Goal: Task Accomplishment & Management: Complete application form

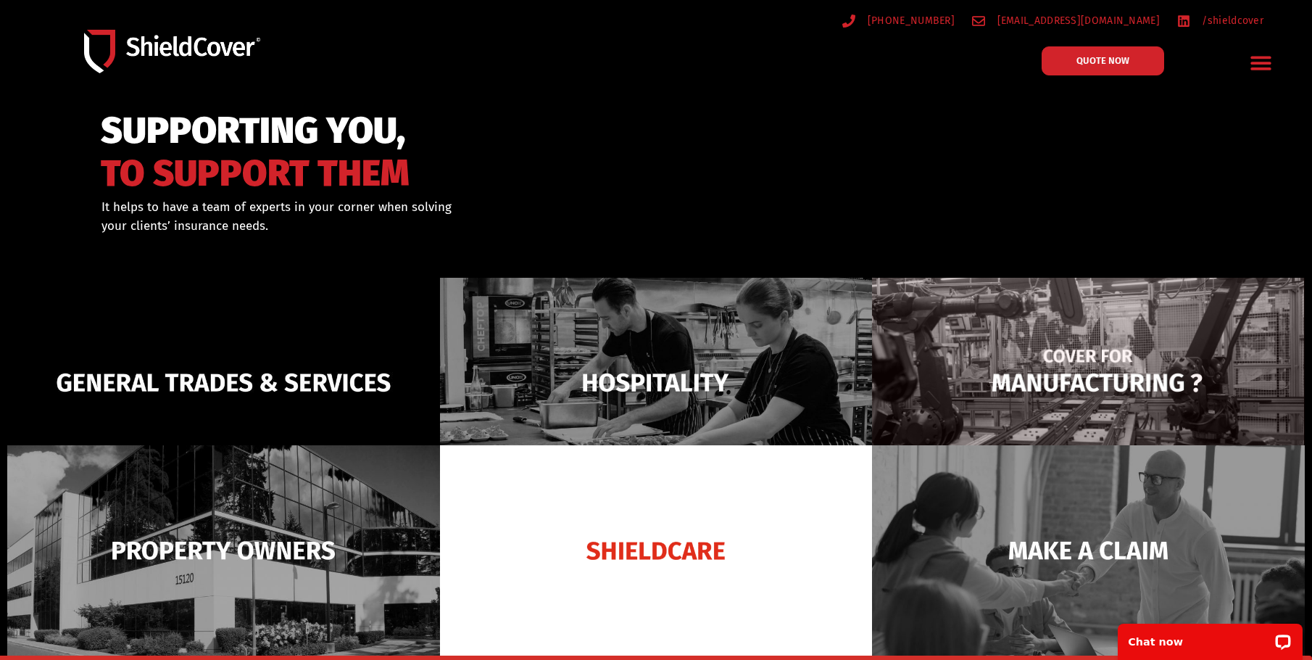
click at [1104, 388] on img at bounding box center [1088, 383] width 433 height 210
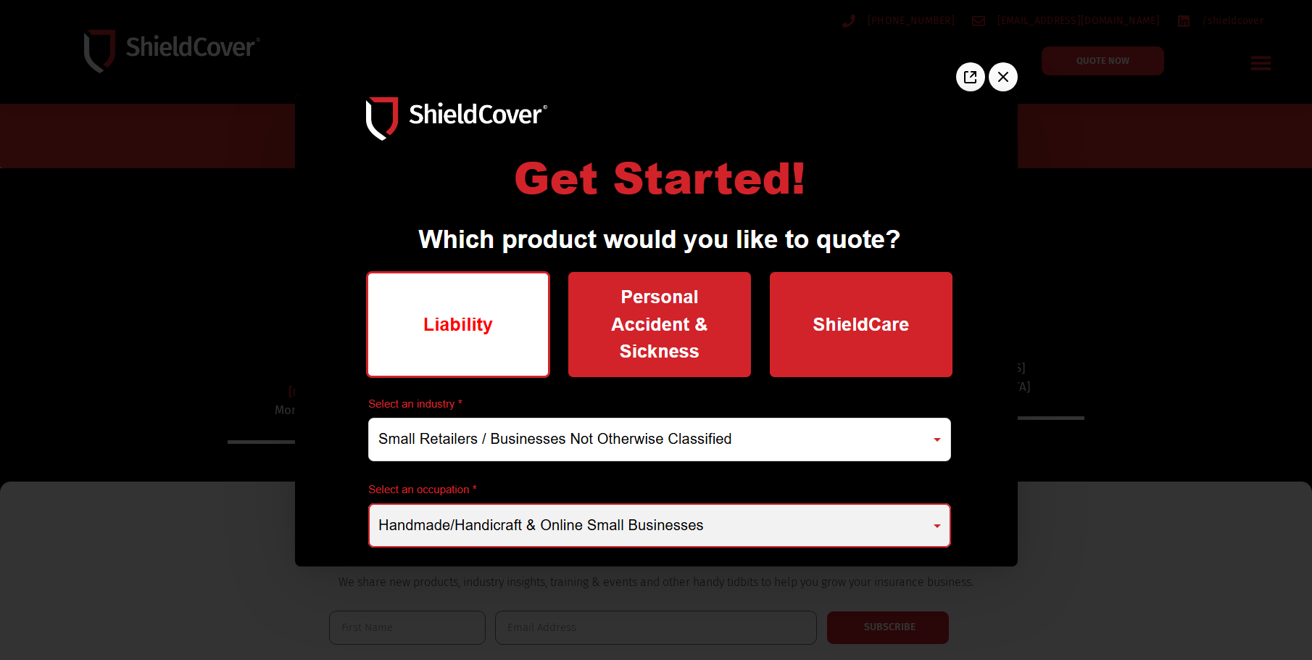
click at [161, 530] on div at bounding box center [656, 330] width 1312 height 660
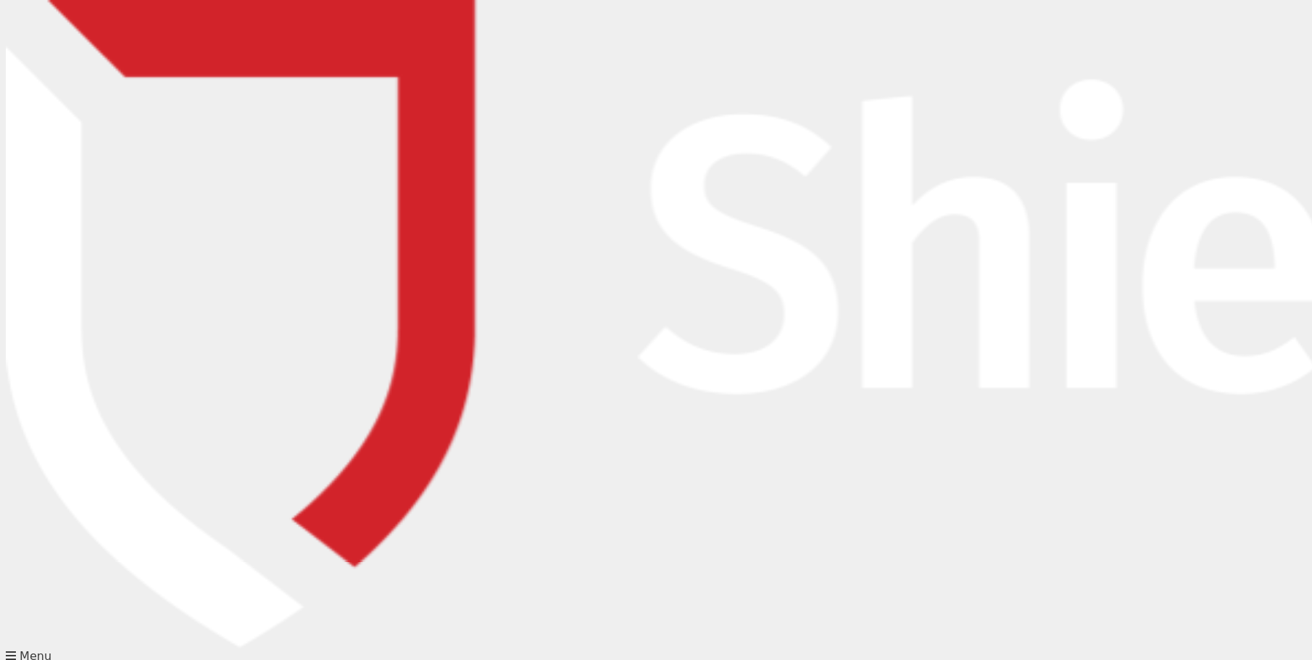
type input "[PERSON_NAME]"
type input "Nath"
type input "0423565691"
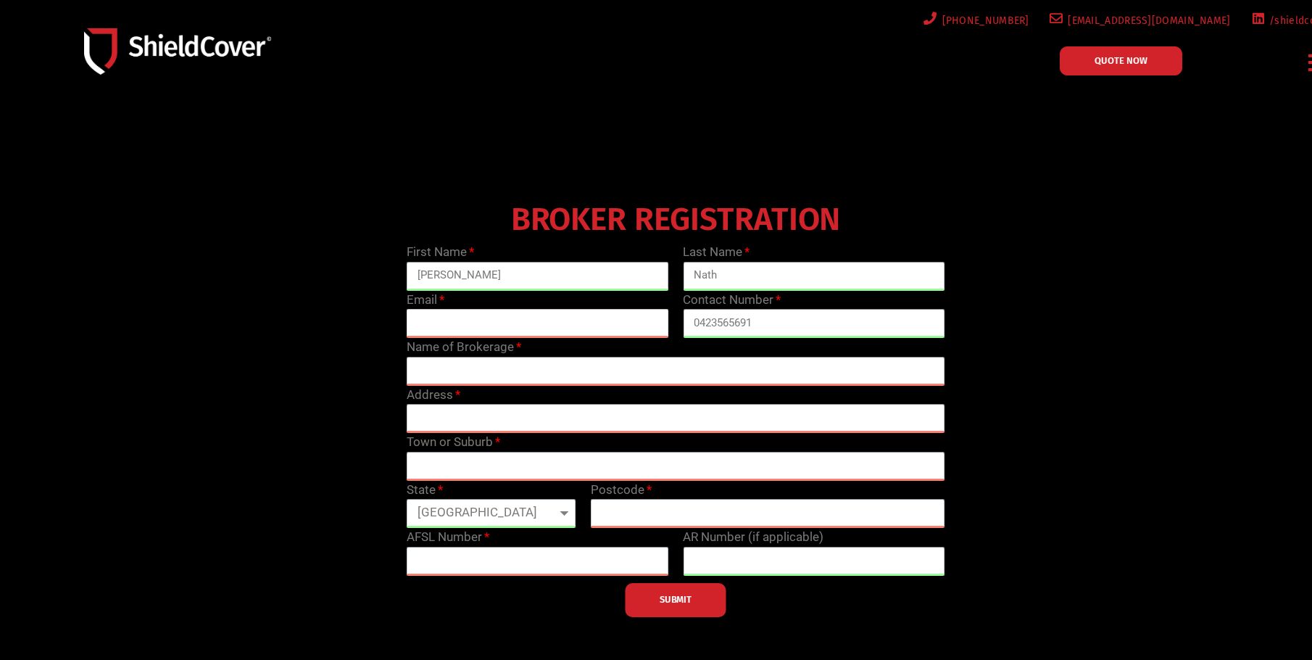
click at [565, 317] on input "email" at bounding box center [538, 323] width 262 height 29
type input "[PERSON_NAME][EMAIL_ADDRESS][DOMAIN_NAME]"
click at [550, 366] on input "text" at bounding box center [676, 371] width 538 height 29
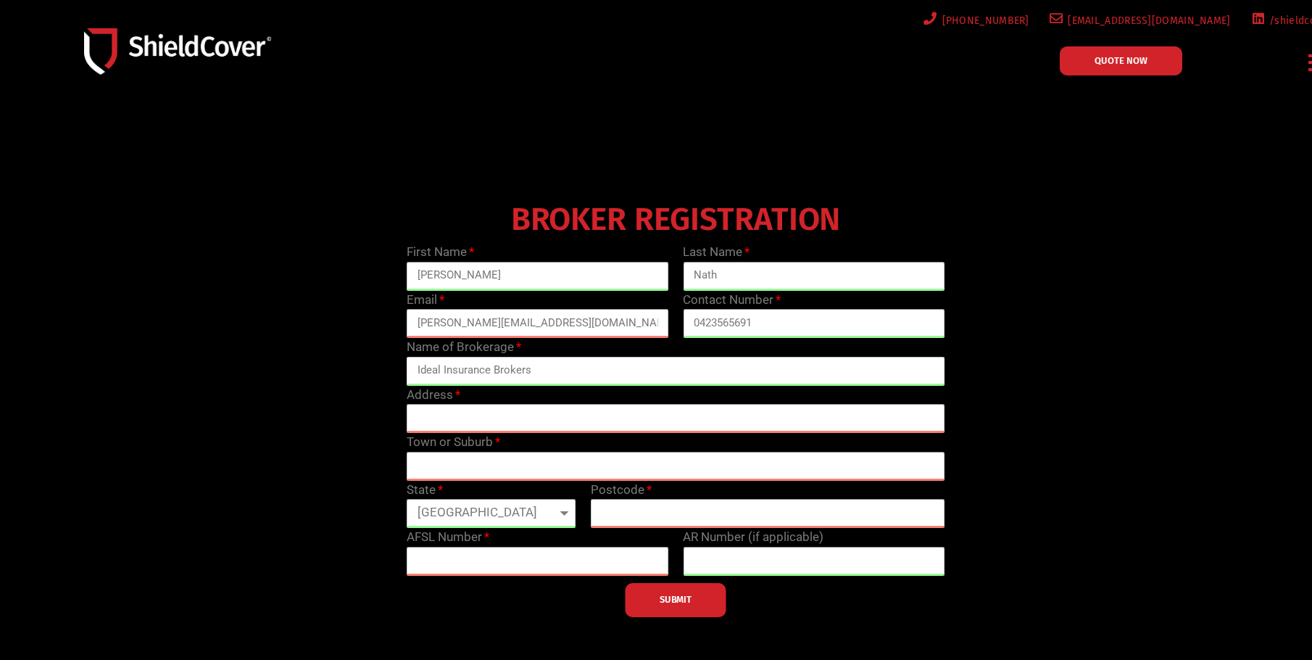
type input "Ideal Insurance Brokers"
click at [454, 420] on input "text" at bounding box center [676, 418] width 538 height 29
type input "2.02, 2-8 Brookhollow Ave"
type input "Norwest"
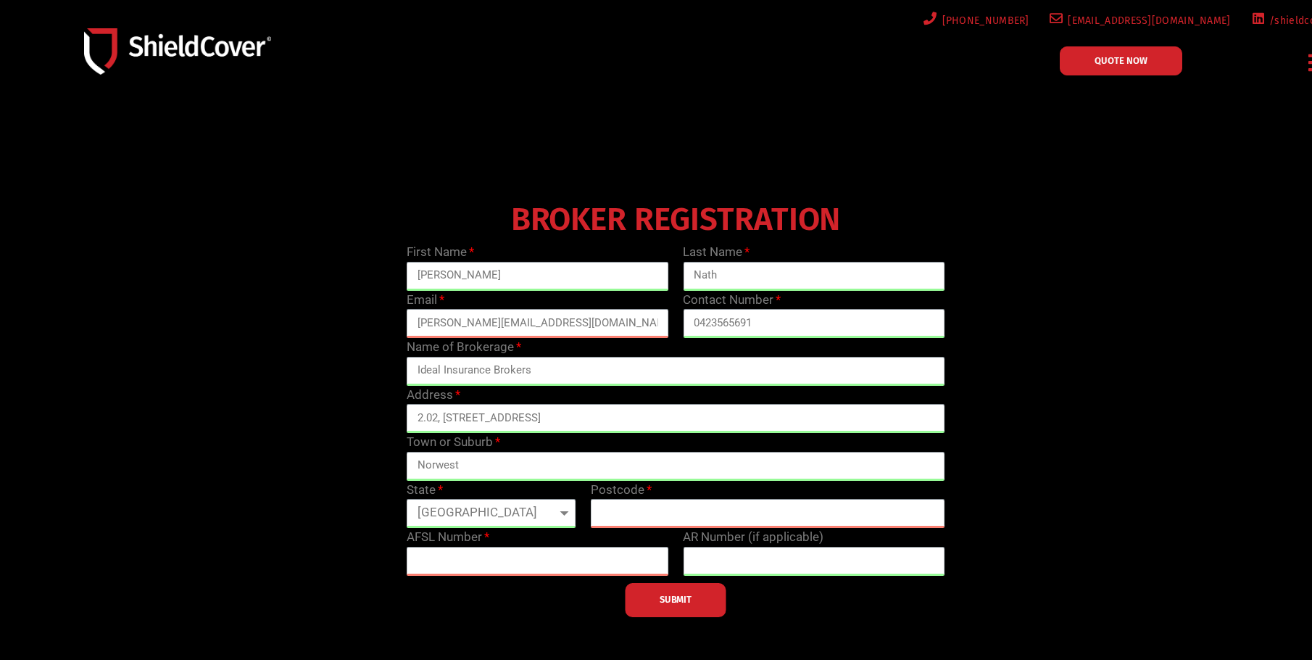
select select "NSW"
type input "2153"
click at [579, 557] on input "text" at bounding box center [538, 560] width 262 height 29
click at [1088, 263] on div "BROKER REGISTRATION First Name Alvin Last Name Nath Email alvin.n@idealbrokers.…" at bounding box center [675, 406] width 1106 height 420
click at [549, 564] on input "text" at bounding box center [538, 560] width 262 height 29
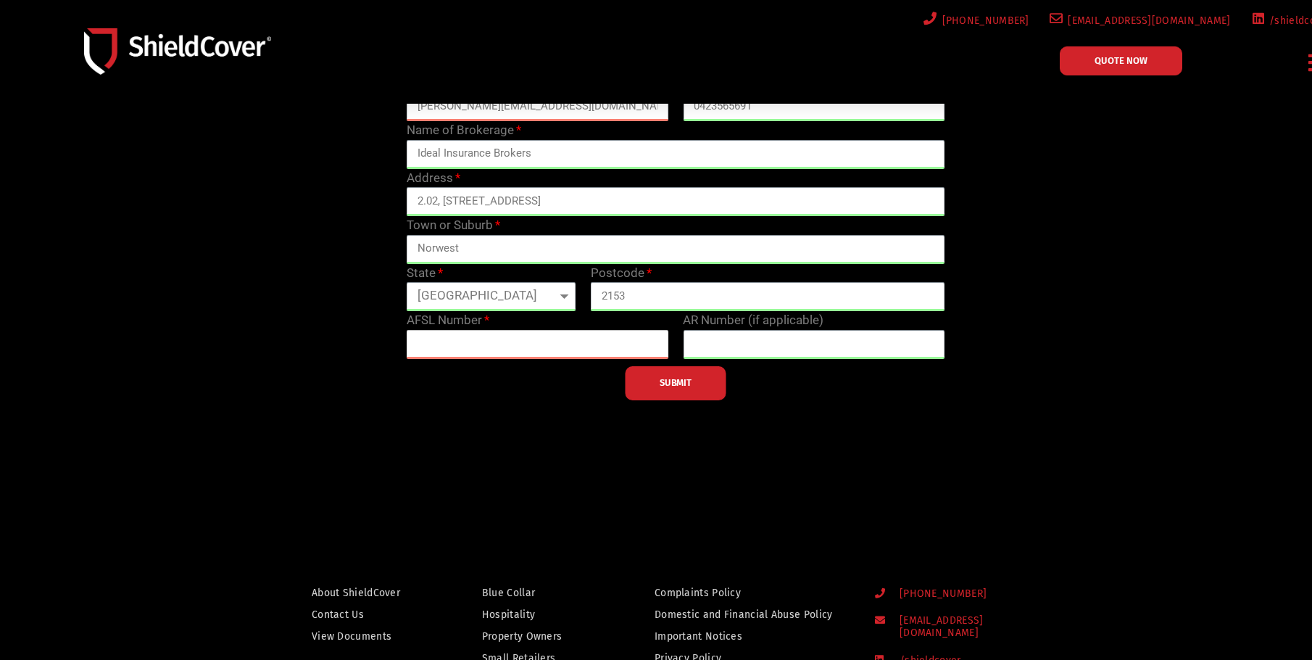
scroll to position [217, 0]
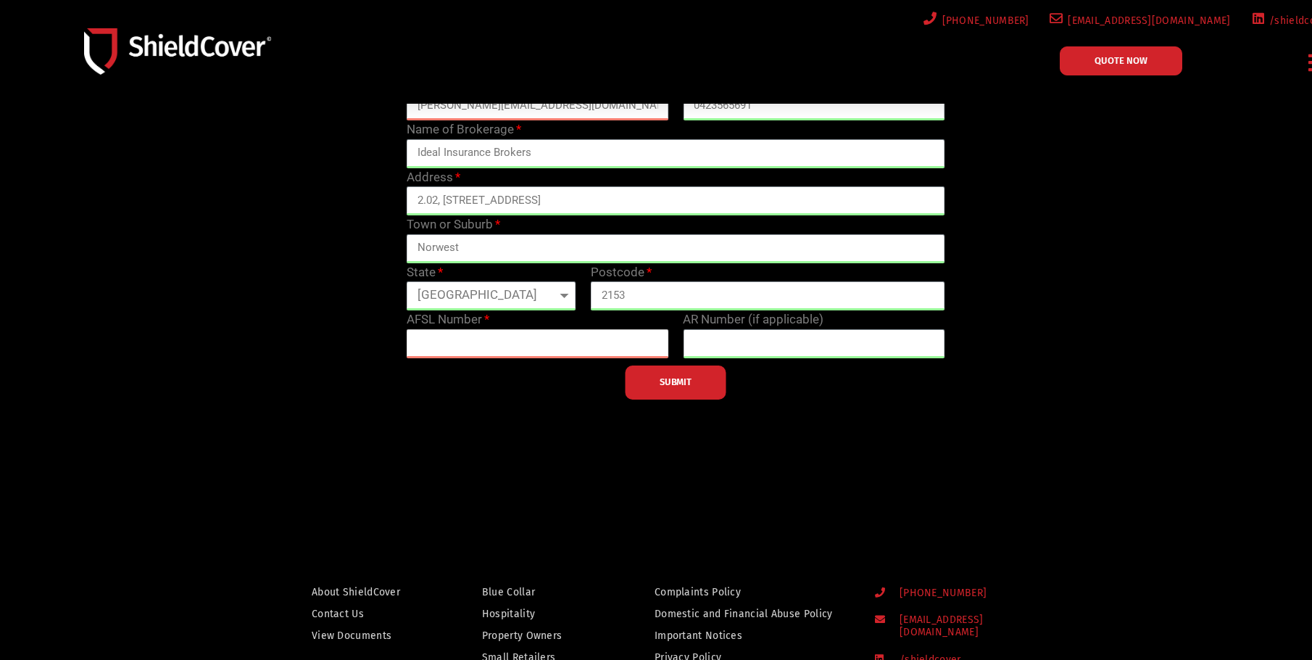
click at [535, 346] on input "text" at bounding box center [538, 343] width 262 height 29
click at [458, 346] on input "text" at bounding box center [538, 343] width 262 height 29
click at [585, 341] on input "text" at bounding box center [538, 343] width 262 height 29
drag, startPoint x: 544, startPoint y: 343, endPoint x: 191, endPoint y: 308, distance: 355.4
click at [204, 308] on div "BROKER REGISTRATION First Name Alvin Last Name Nath Email alvin.n@idealbrokers.…" at bounding box center [675, 189] width 1106 height 420
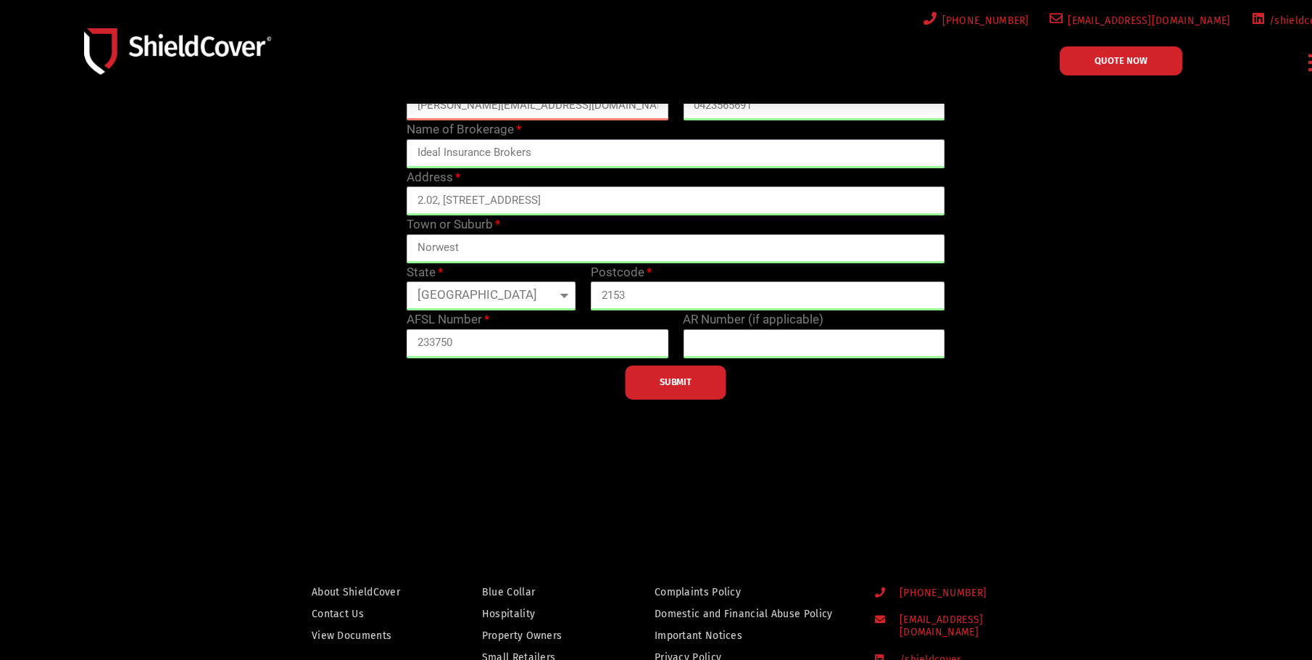
type input "233750"
click at [828, 342] on input "text" at bounding box center [814, 343] width 262 height 29
type input "1"
type input "1316713"
click at [699, 388] on button "SUBMIT" at bounding box center [675, 382] width 101 height 34
